Goal: Task Accomplishment & Management: Manage account settings

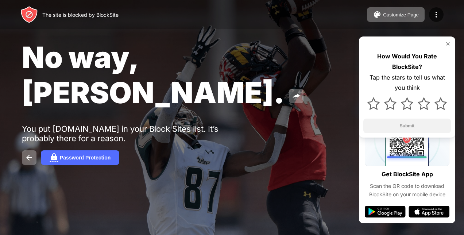
click at [239, 150] on div "Password Protection" at bounding box center [232, 157] width 420 height 15
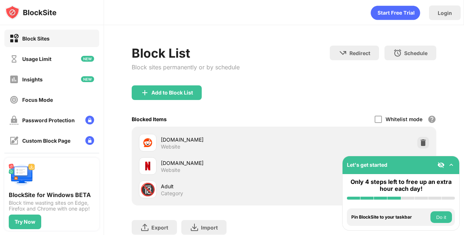
scroll to position [20, 0]
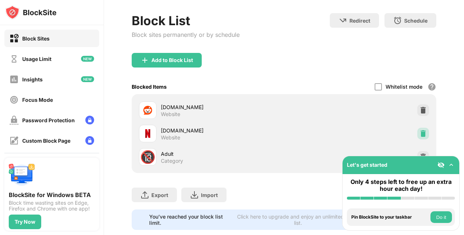
click at [420, 134] on img at bounding box center [423, 133] width 7 height 7
